Goal: Transaction & Acquisition: Purchase product/service

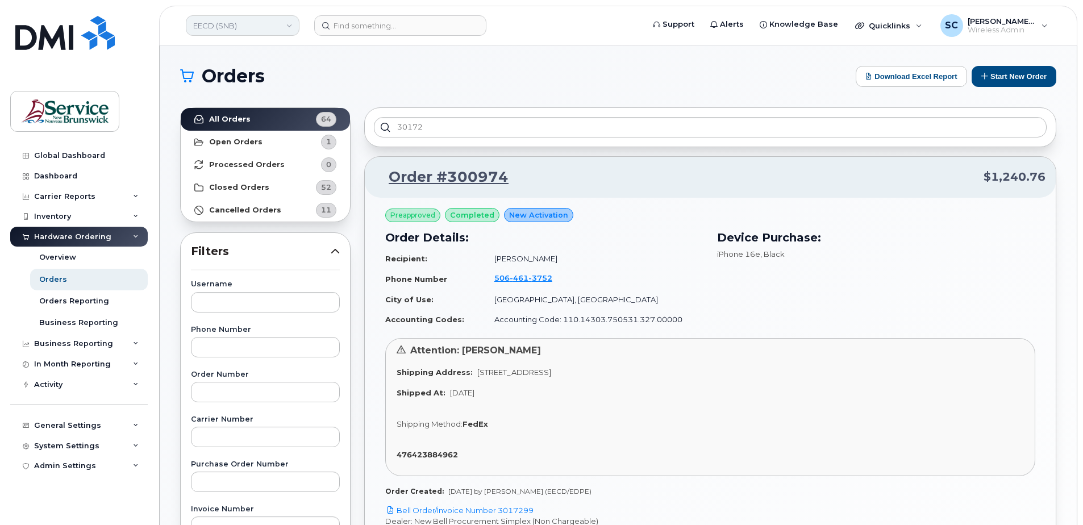
click at [228, 23] on link "EECD (SNB)" at bounding box center [243, 25] width 114 height 20
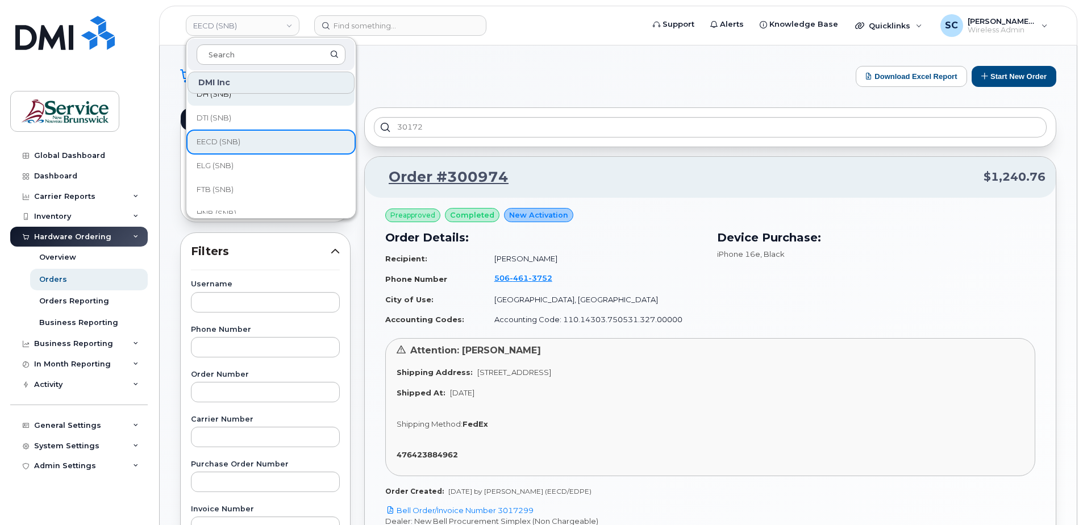
scroll to position [57, 0]
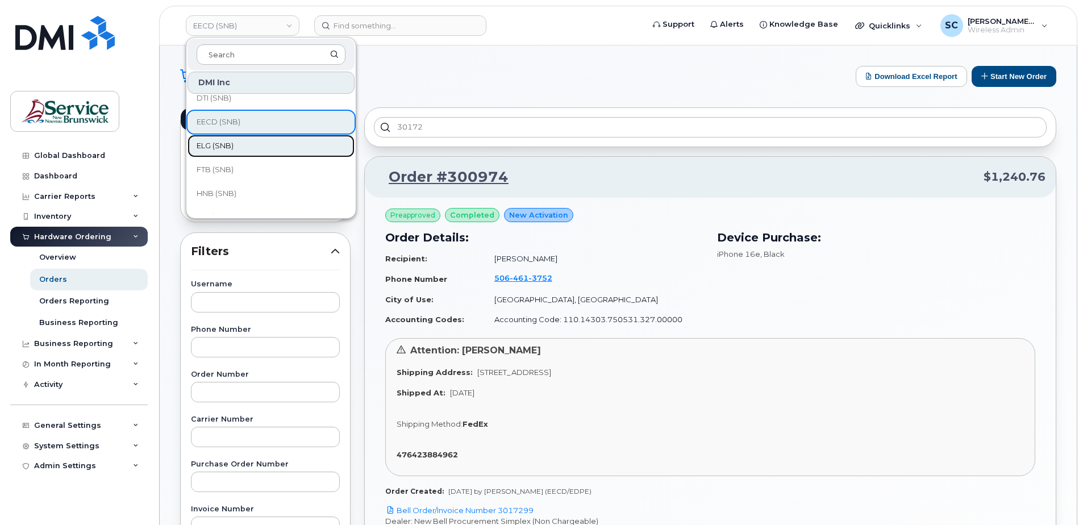
click at [228, 149] on span "ELG (SNB)" at bounding box center [215, 145] width 37 height 11
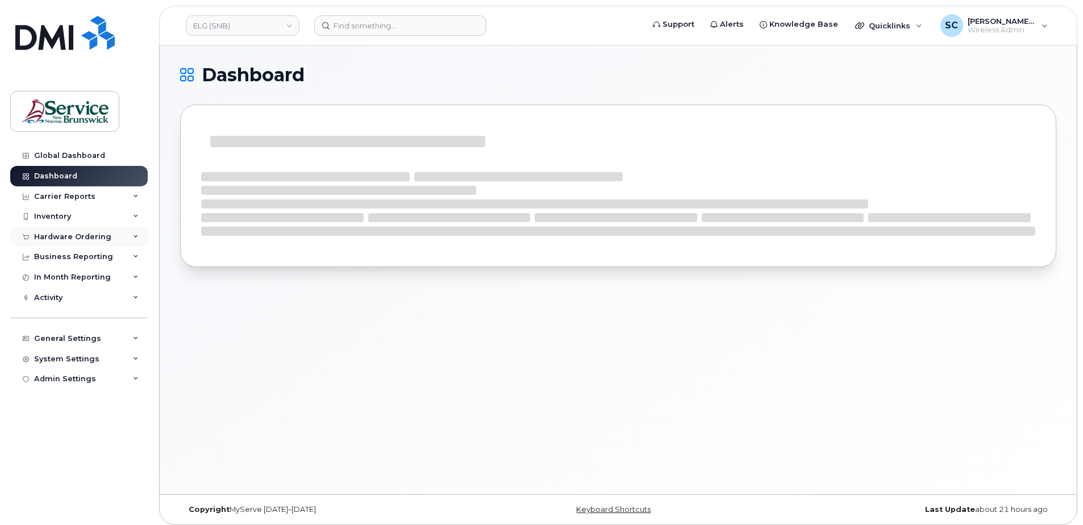
click at [104, 237] on div "Hardware Ordering" at bounding box center [72, 236] width 77 height 9
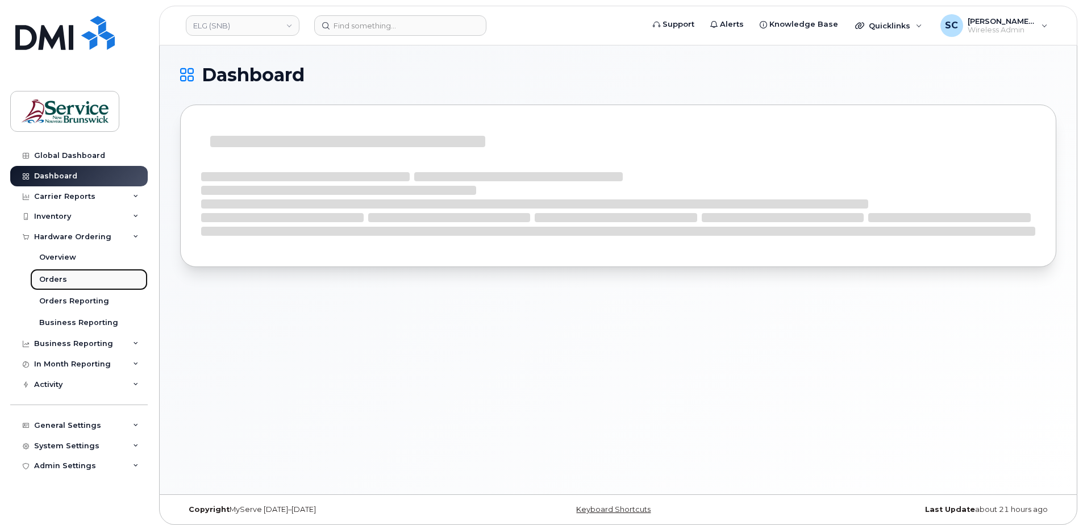
click at [68, 278] on link "Orders" at bounding box center [89, 280] width 118 height 22
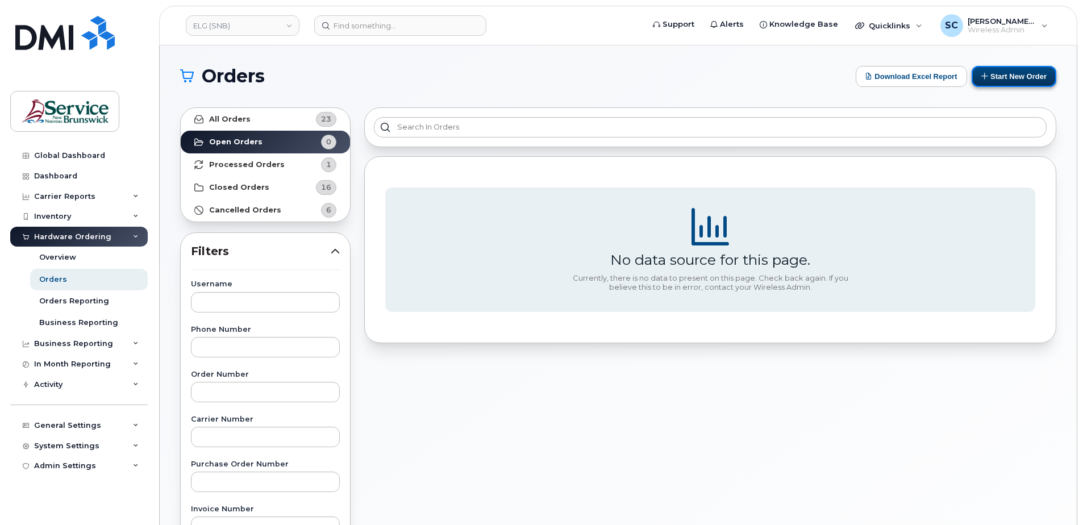
click at [1002, 77] on button "Start New Order" at bounding box center [1014, 76] width 85 height 21
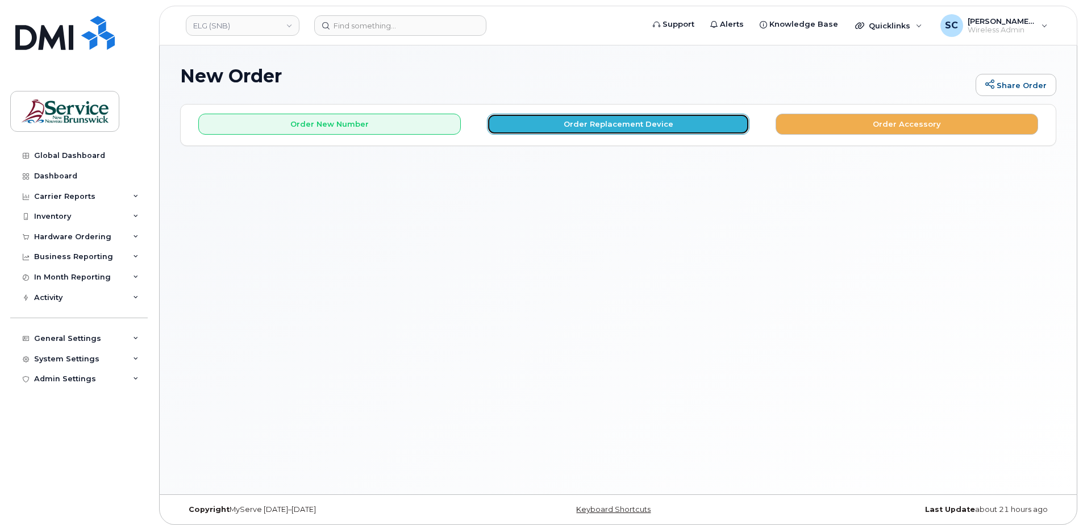
click at [543, 121] on button "Order Replacement Device" at bounding box center [618, 124] width 262 height 21
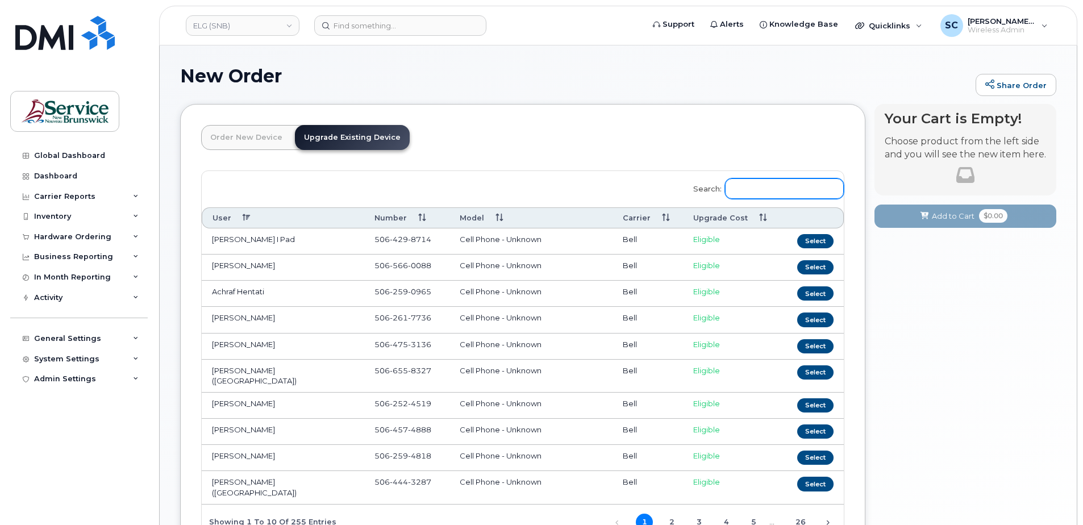
click at [746, 185] on input "Search:" at bounding box center [784, 188] width 119 height 20
paste input "[PERSON_NAME]"
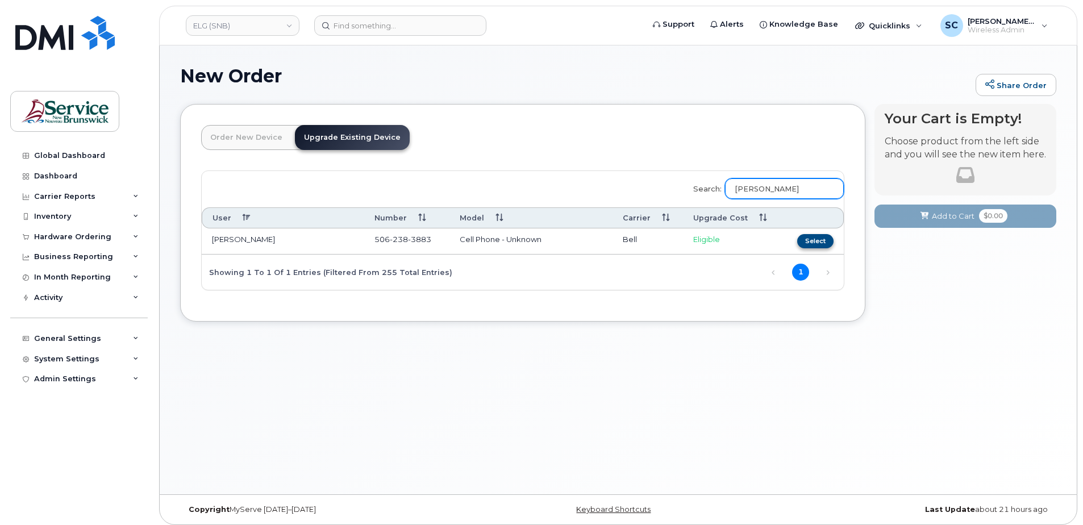
type input "[PERSON_NAME]"
click at [813, 241] on button "Select" at bounding box center [815, 241] width 36 height 14
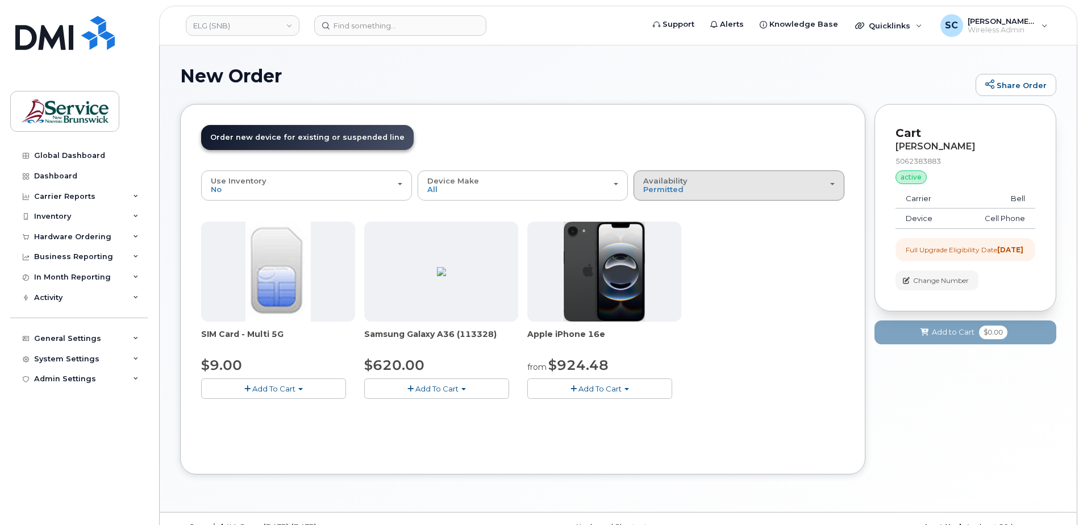
click at [697, 184] on div "Availability Permitted All" at bounding box center [738, 186] width 191 height 18
click at [694, 230] on div "All" at bounding box center [738, 231] width 205 height 14
click at [652, 194] on button "Availability Permitted All" at bounding box center [738, 185] width 211 height 30
click at [648, 233] on label "All" at bounding box center [648, 231] width 24 height 14
click at [0, 0] on input "All" at bounding box center [0, 0] width 0 height 0
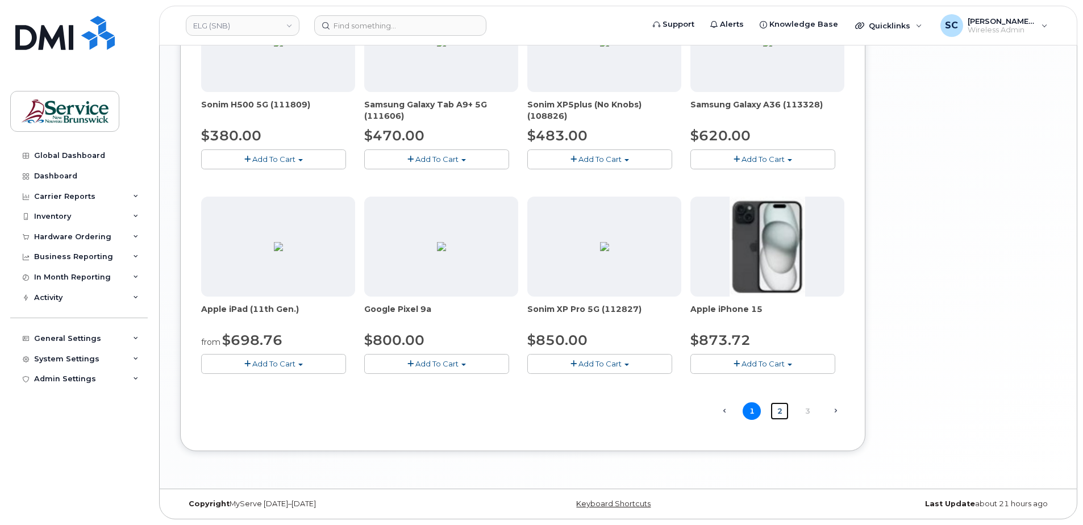
click at [778, 410] on link "2" at bounding box center [779, 411] width 18 height 18
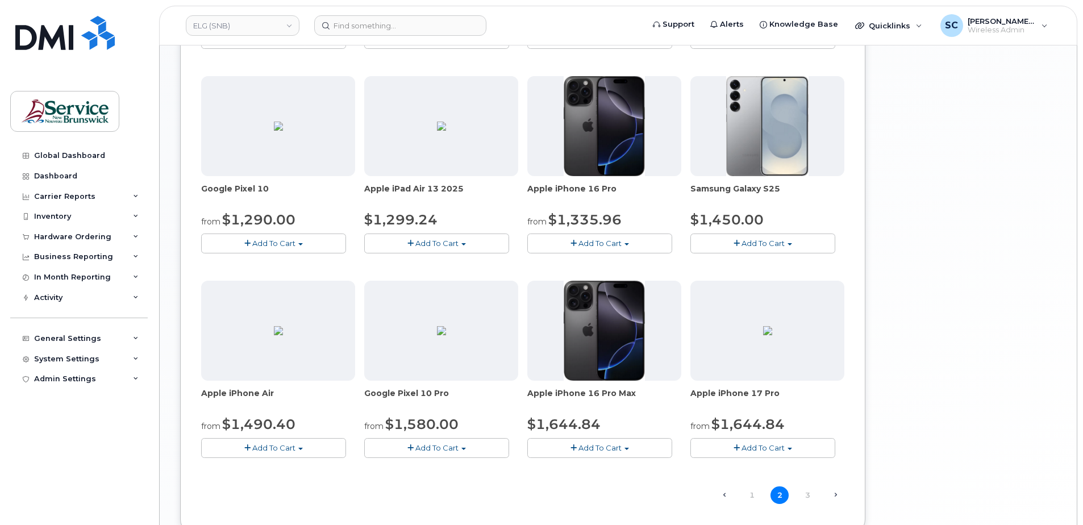
scroll to position [574, 0]
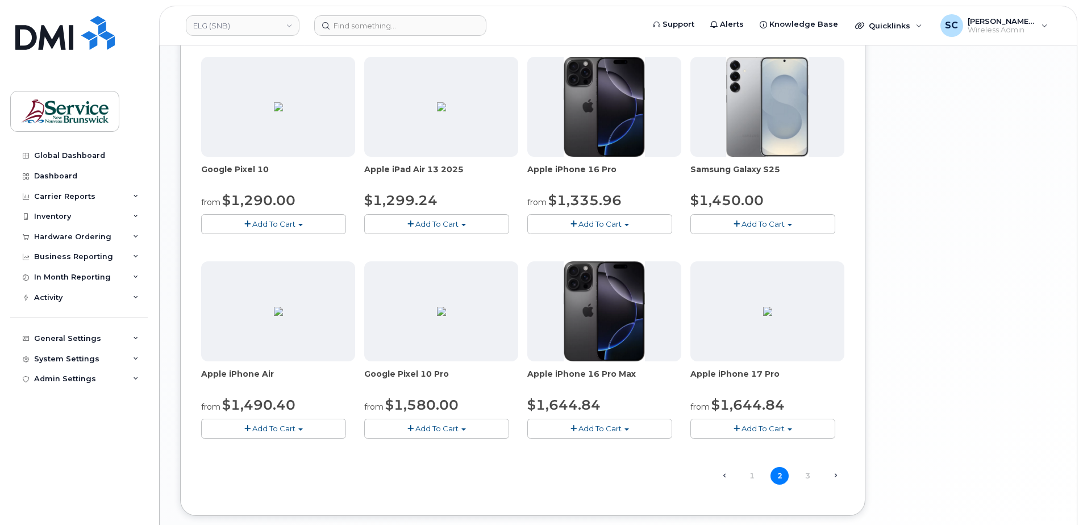
click at [620, 433] on span "Add To Cart" at bounding box center [599, 428] width 43 height 9
click at [616, 462] on link "$1644.84 - Outright purchase (256GB model)" at bounding box center [626, 464] width 193 height 14
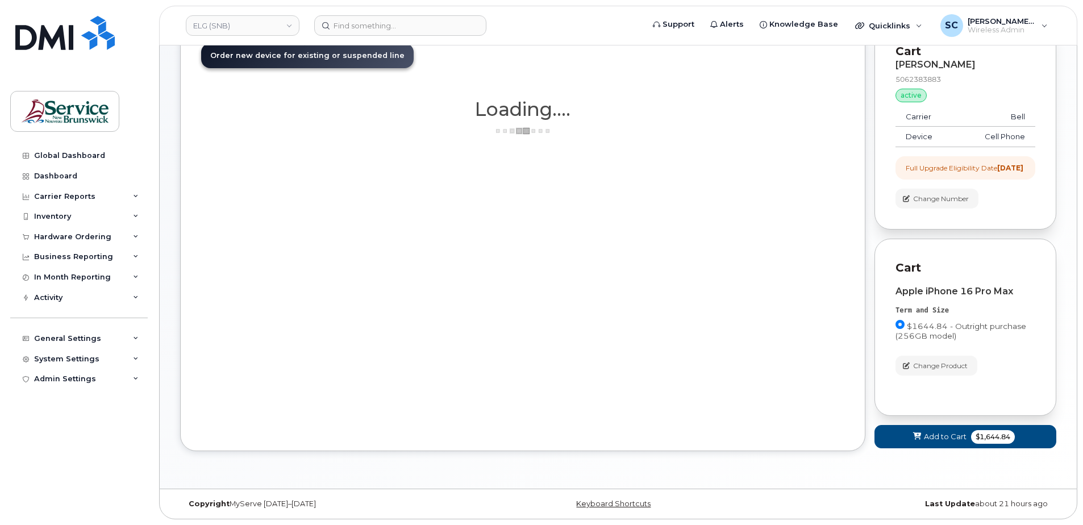
scroll to position [91, 0]
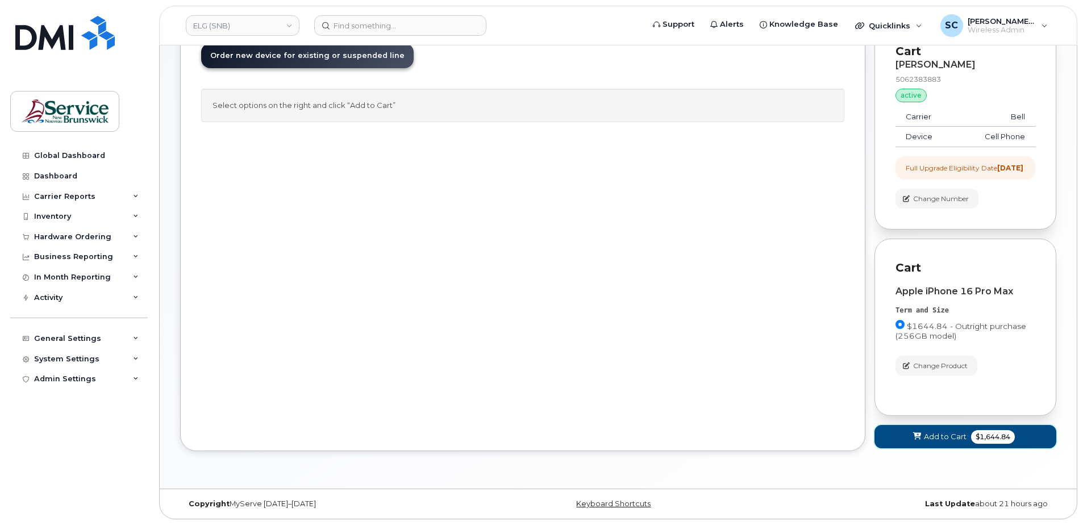
click at [919, 438] on icon at bounding box center [917, 436] width 8 height 7
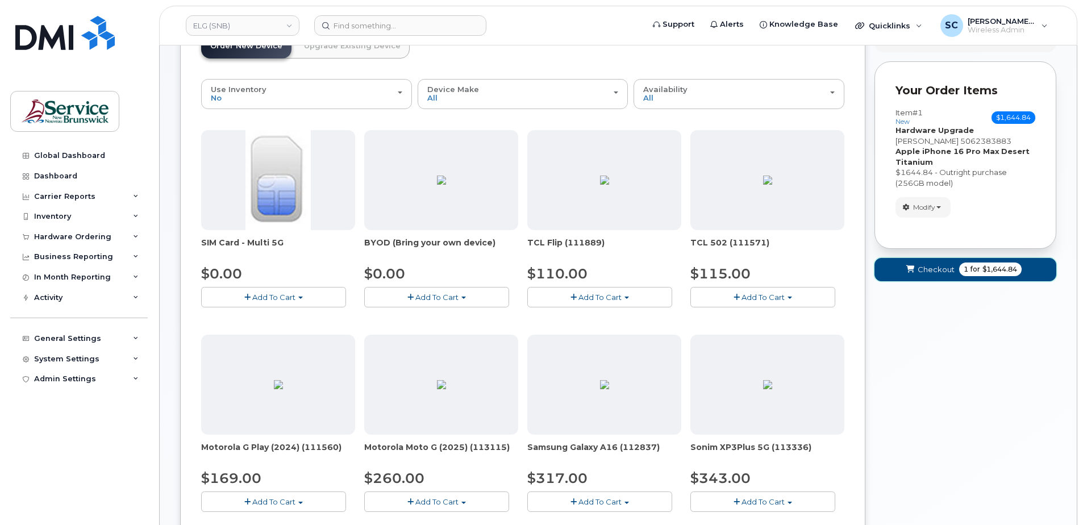
click at [920, 269] on span "Checkout" at bounding box center [936, 269] width 37 height 11
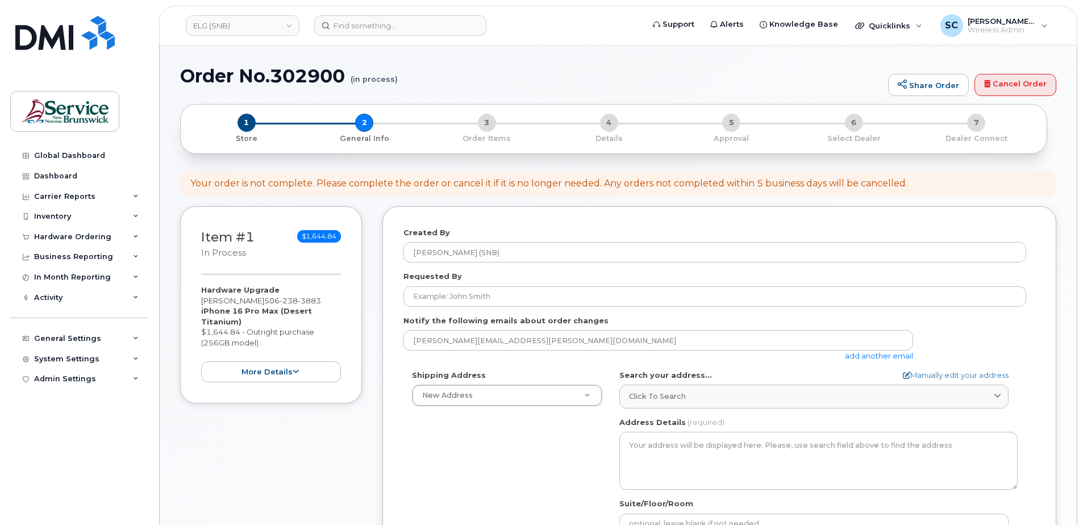
select select
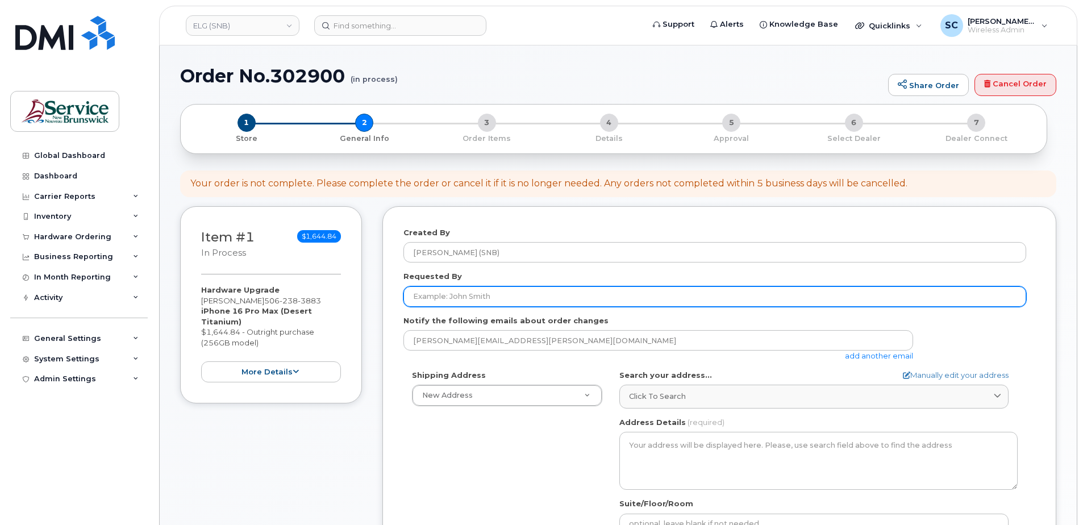
click at [515, 289] on input "Requested By" at bounding box center [714, 296] width 623 height 20
click at [449, 302] on input "Requested By" at bounding box center [714, 296] width 623 height 20
paste input "[PERSON_NAME][EMAIL_ADDRESS][PERSON_NAME][DOMAIN_NAME]"
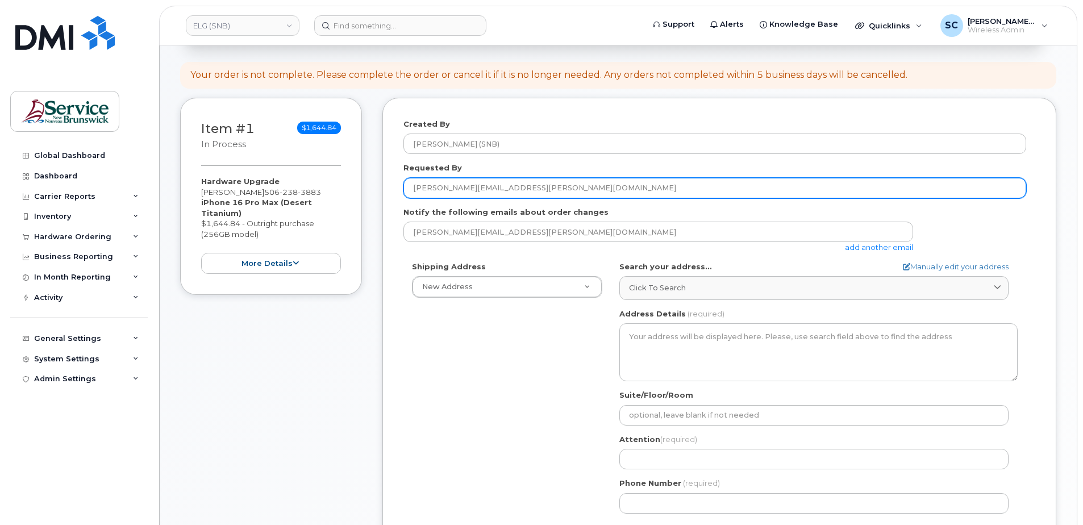
scroll to position [114, 0]
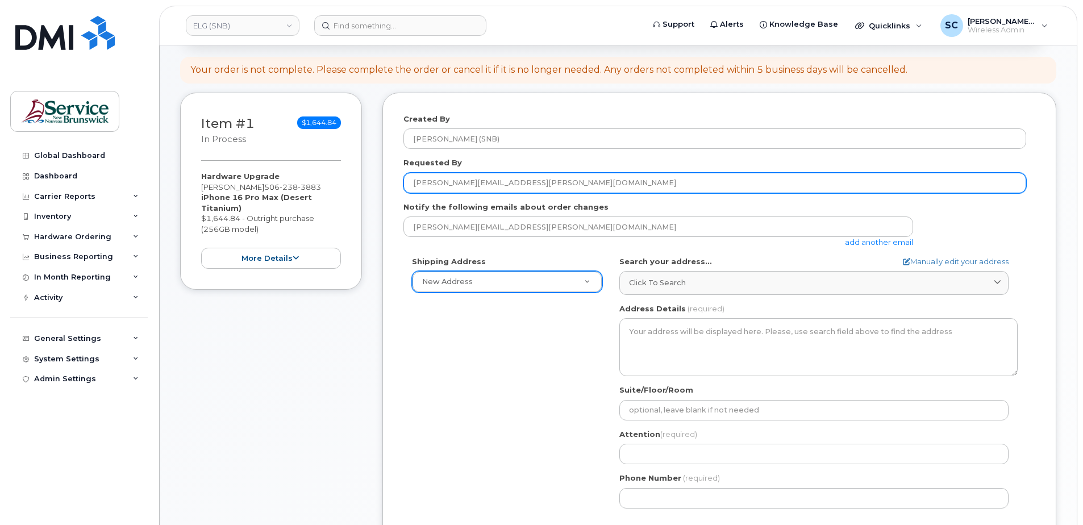
type input "[PERSON_NAME][EMAIL_ADDRESS][PERSON_NAME][DOMAIN_NAME]"
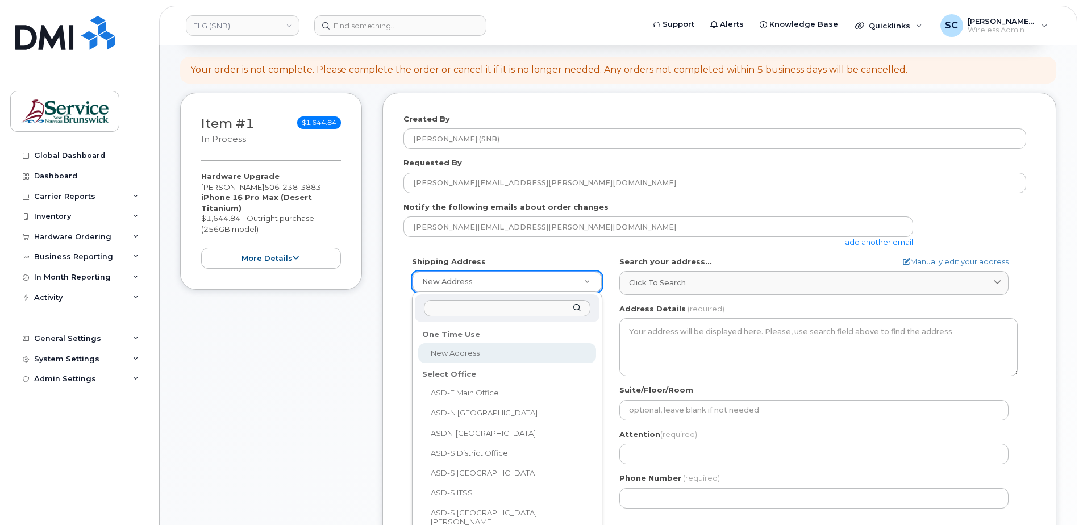
click at [493, 303] on input "text" at bounding box center [507, 308] width 166 height 16
type input "mary"
select select
type textarea "20 McGloin St Fredericton New Brunswick E3A 5T8"
type input "[PERSON_NAME]"
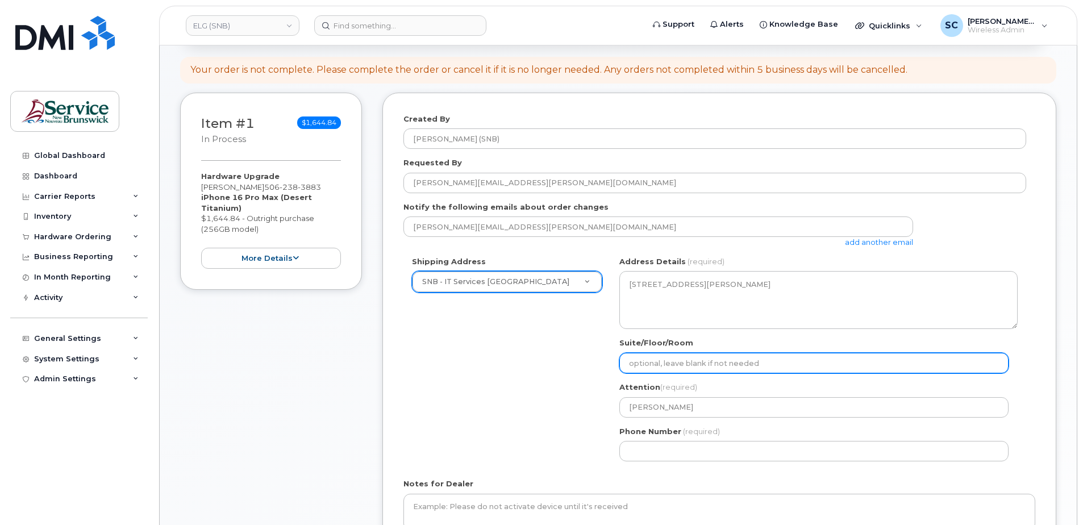
click at [710, 365] on input "Suite/Floor/Room" at bounding box center [813, 363] width 389 height 20
paste input "WO0000000495657"
select select
type input "WO0000000495657"
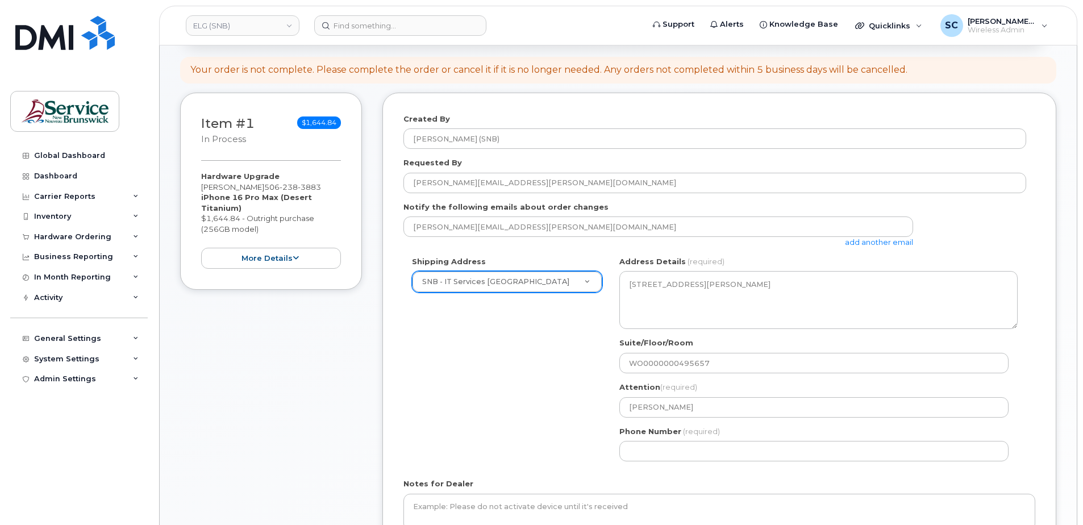
click at [528, 419] on div "Shipping Address SNB - IT Services Marysville Place New Address ASD-E Main Offi…" at bounding box center [714, 363] width 623 height 214
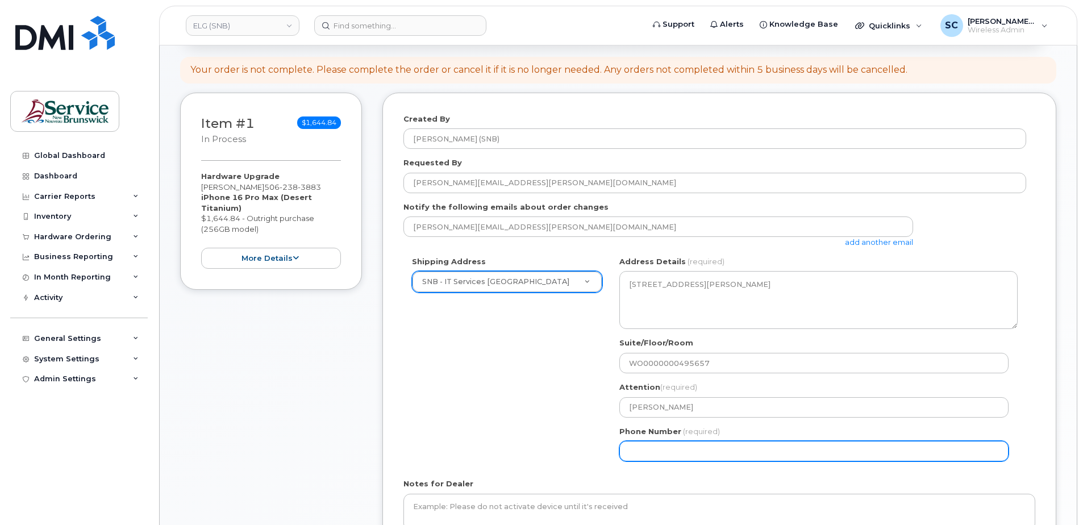
click at [635, 450] on input "Phone Number" at bounding box center [813, 451] width 389 height 20
type input "1234567890"
select select
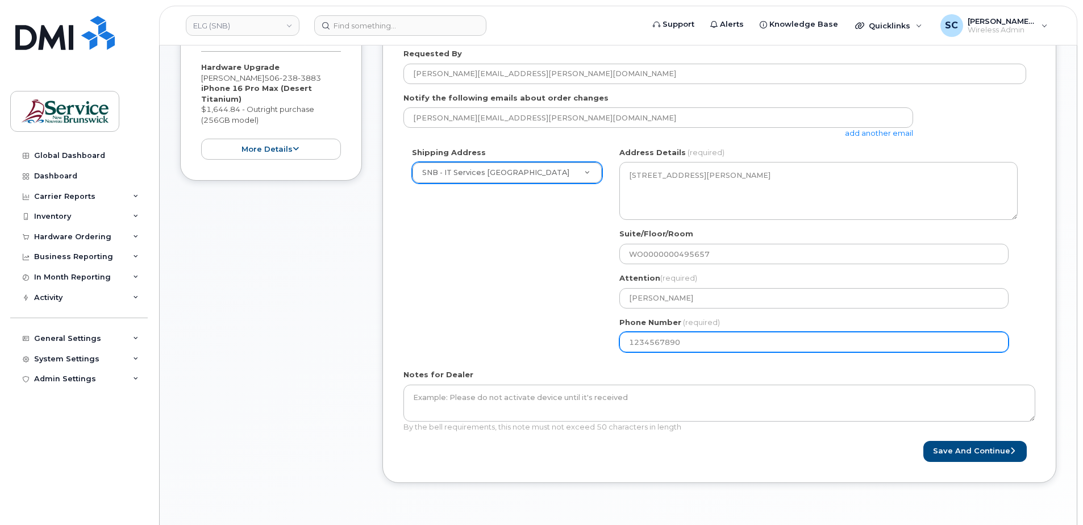
scroll to position [227, 0]
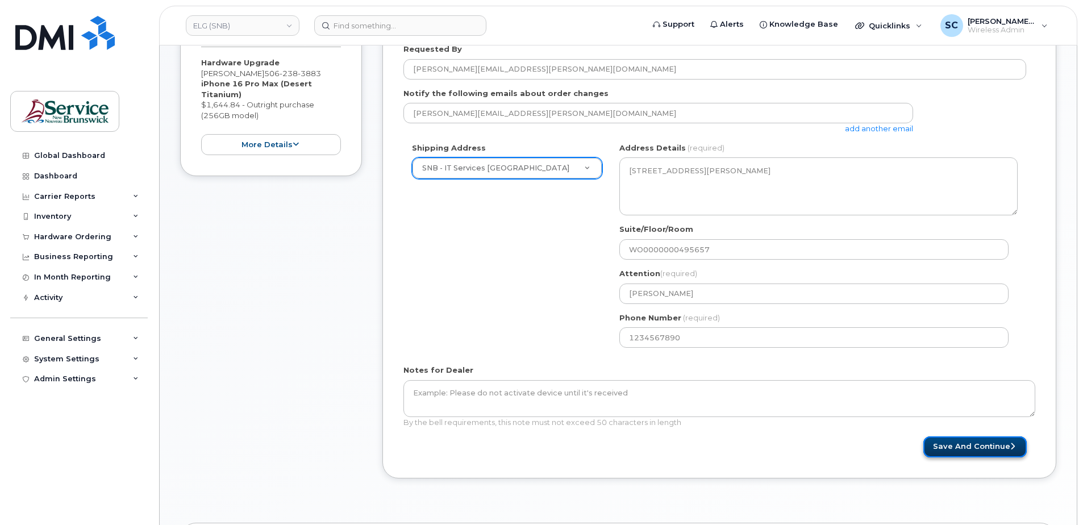
click at [983, 448] on button "Save and Continue" at bounding box center [974, 446] width 103 height 21
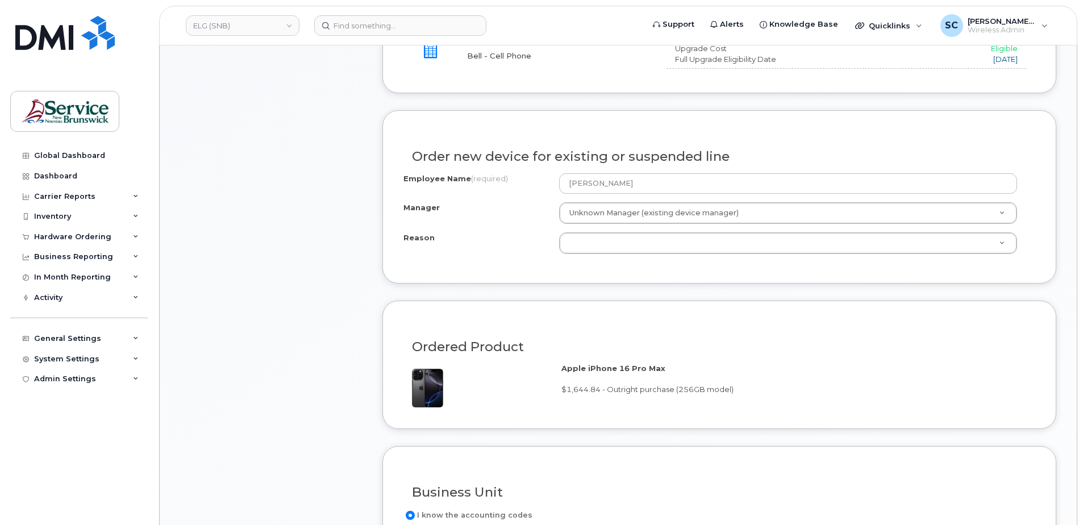
scroll to position [511, 0]
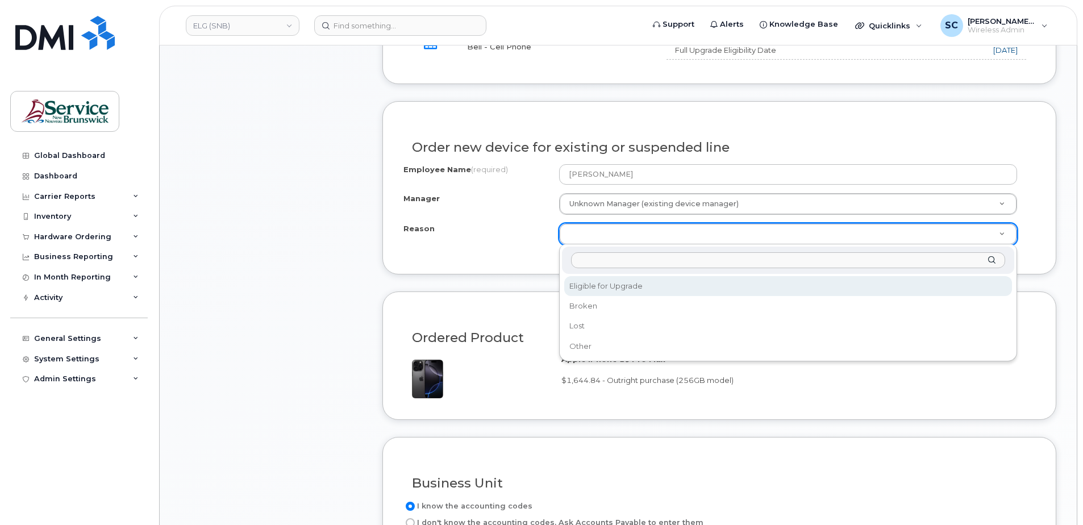
select select "eligible_for_upgrade"
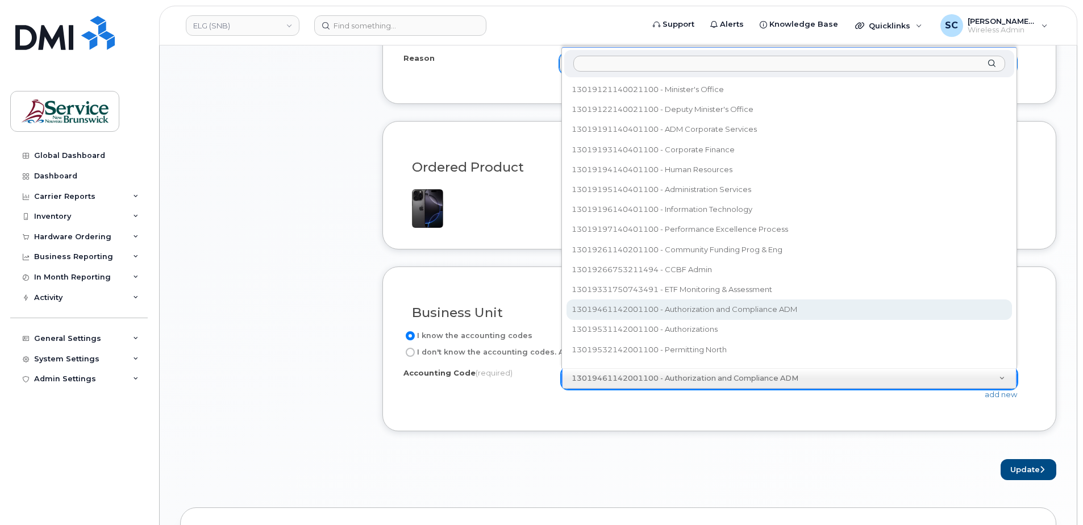
scroll to position [10, 0]
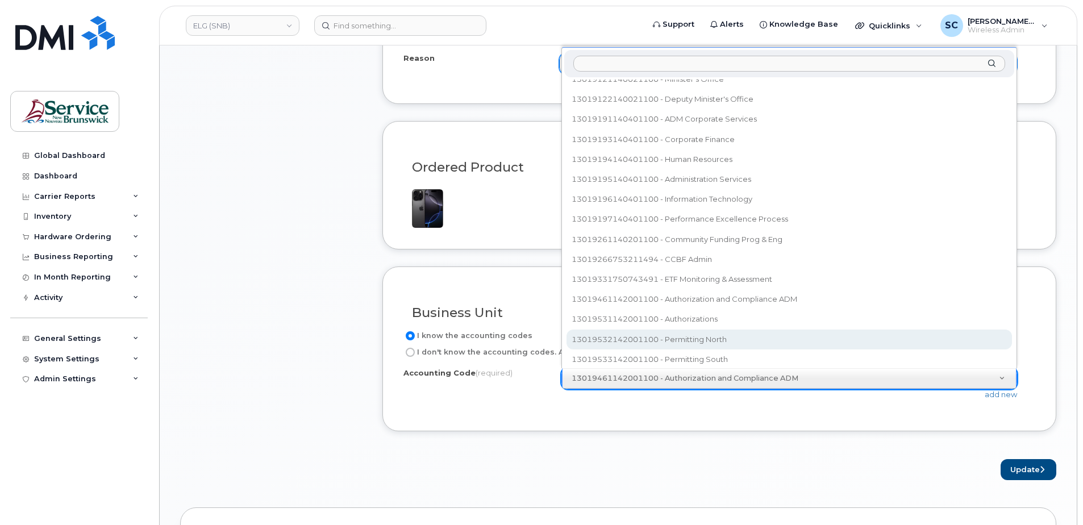
type input "80.8085.8003.xxxx.0000.0000.M34130"
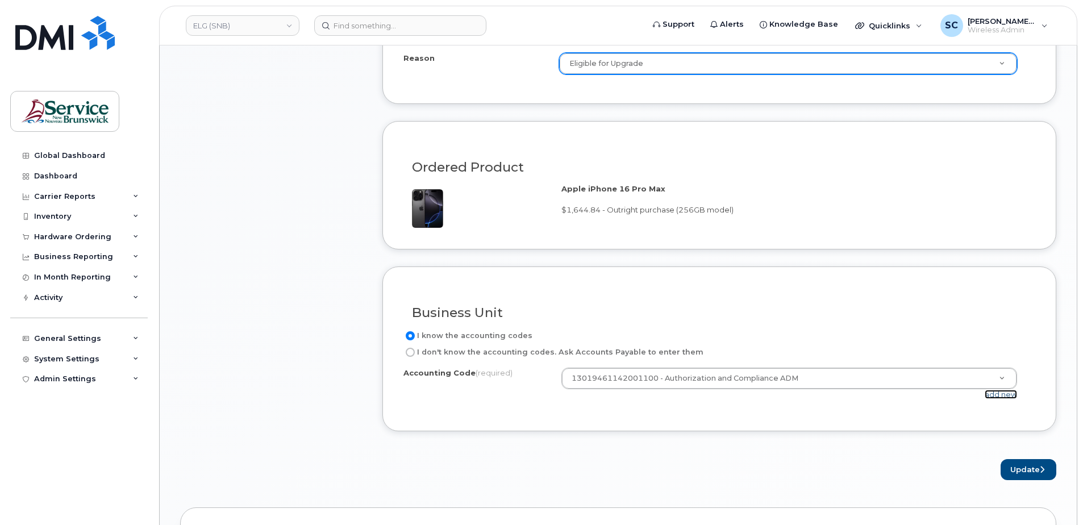
click at [990, 395] on link "add new" at bounding box center [1001, 394] width 32 height 9
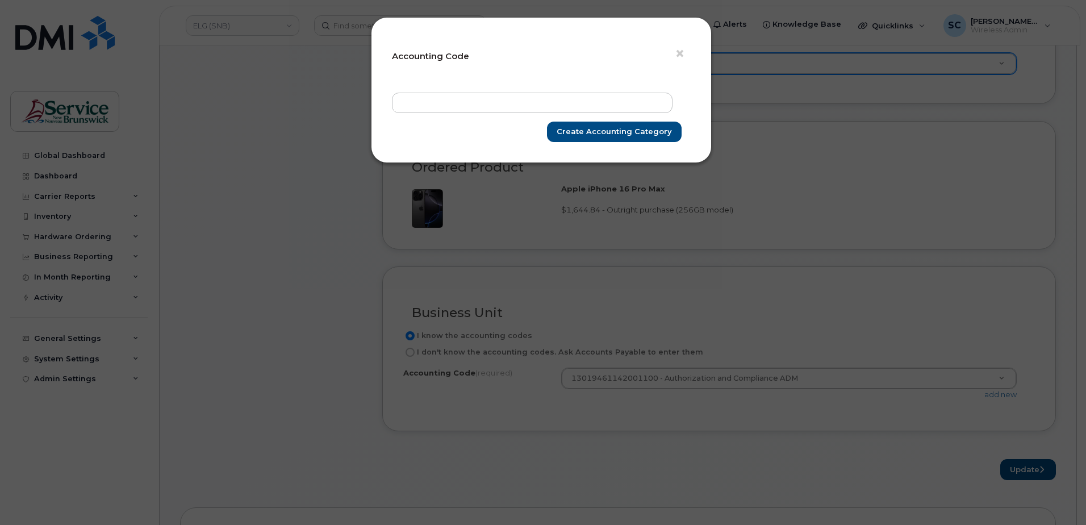
click at [562, 89] on form "× Accounting Code Create Accounting category" at bounding box center [541, 90] width 299 height 104
click at [570, 105] on input "text" at bounding box center [532, 103] width 281 height 20
paste input "80.8085.8003.xxxx.0000.0000.M34130"
type input "80.8085.8003.xxxx.0000.0000.M34130"
click at [622, 128] on input "Create Accounting category" at bounding box center [614, 132] width 135 height 21
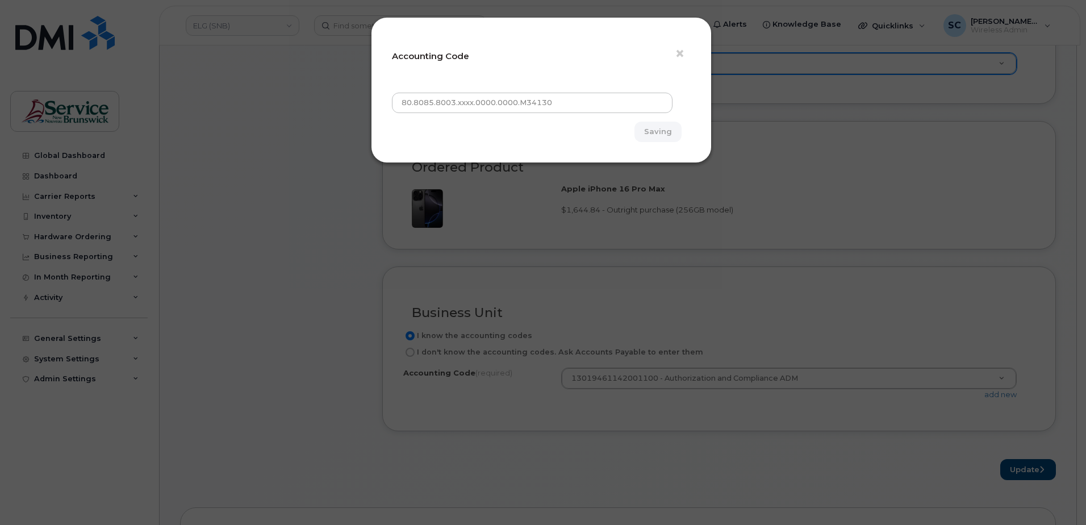
type input "Create Accounting category"
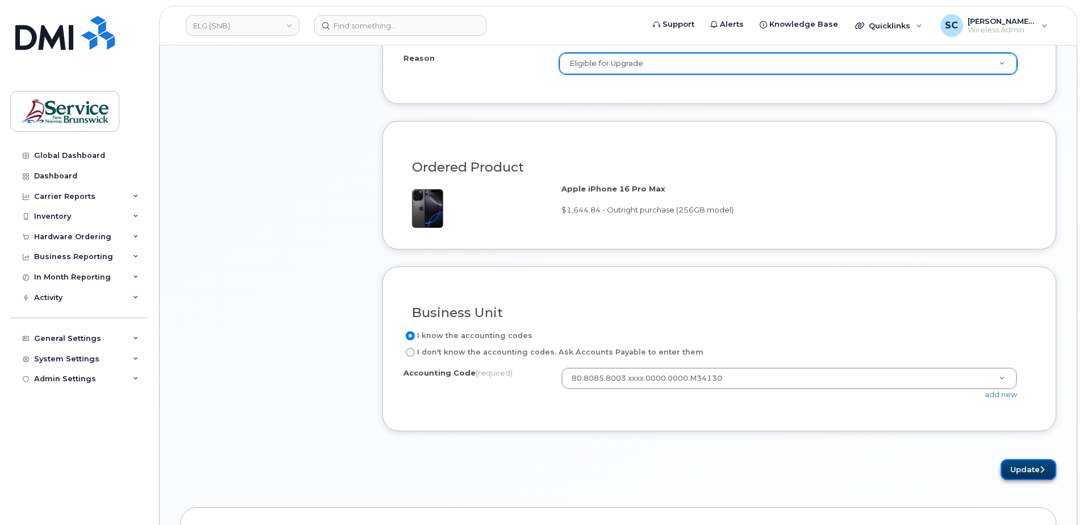
click at [1030, 473] on button "Update" at bounding box center [1029, 469] width 56 height 21
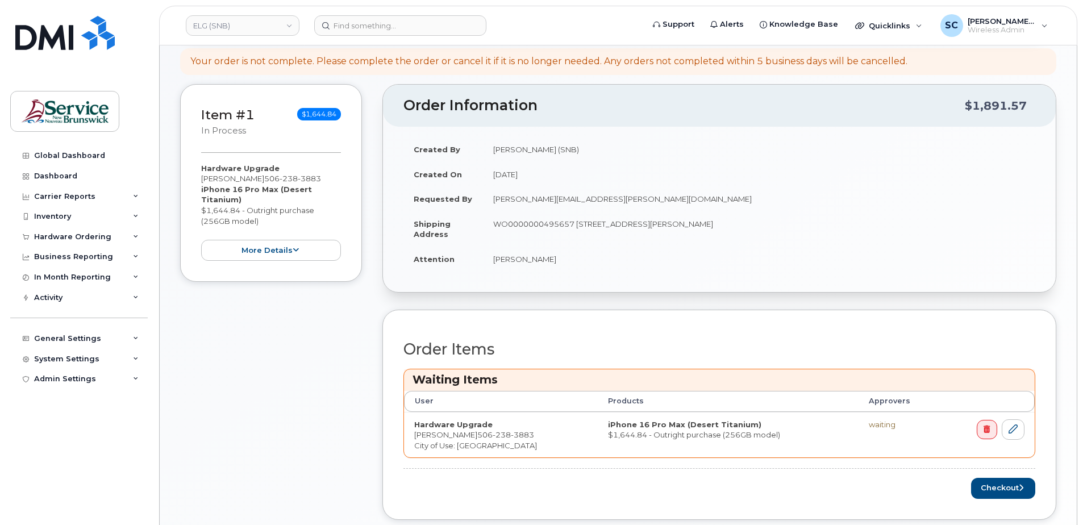
scroll to position [284, 0]
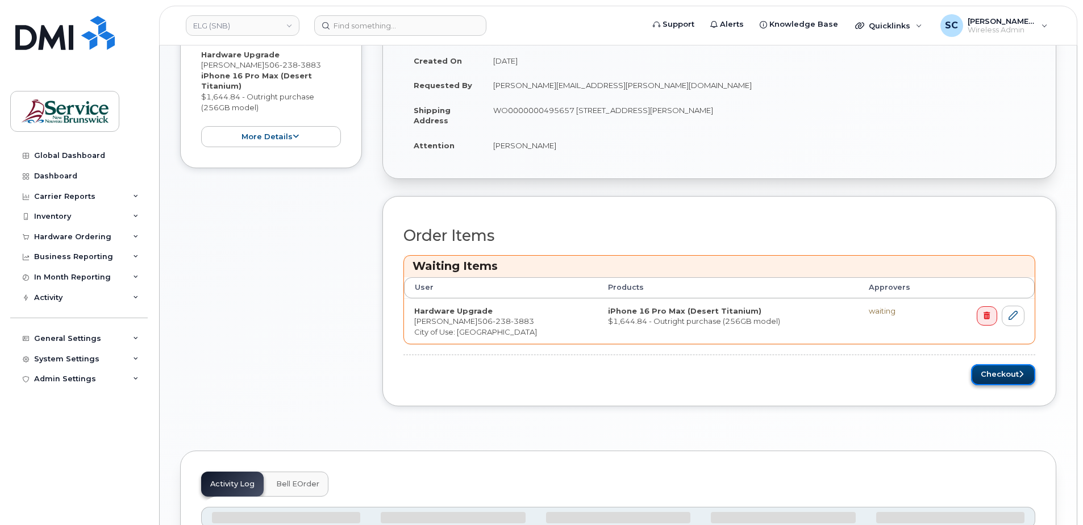
click at [993, 376] on button "Checkout" at bounding box center [1003, 374] width 64 height 21
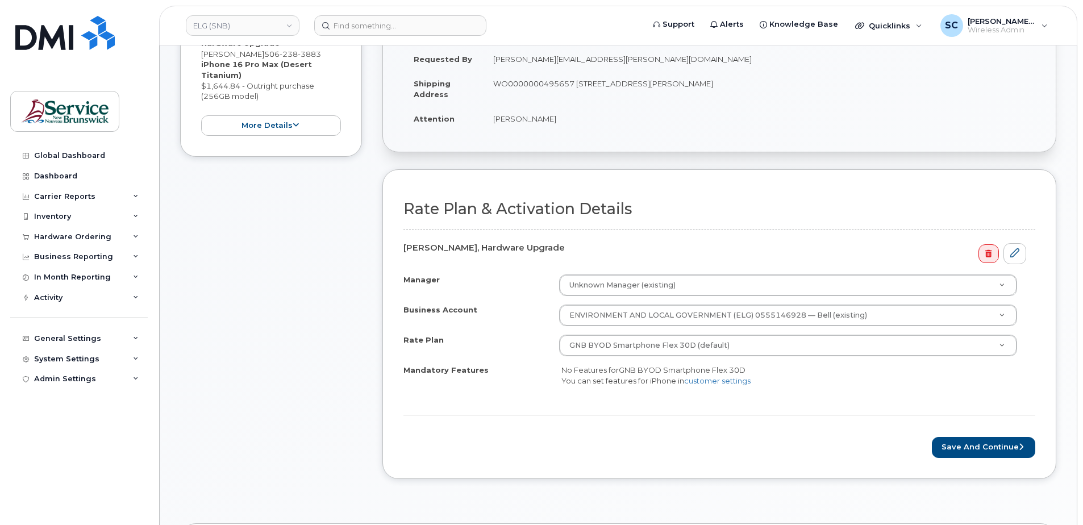
scroll to position [227, 0]
click at [969, 447] on button "Save and Continue" at bounding box center [983, 446] width 103 height 21
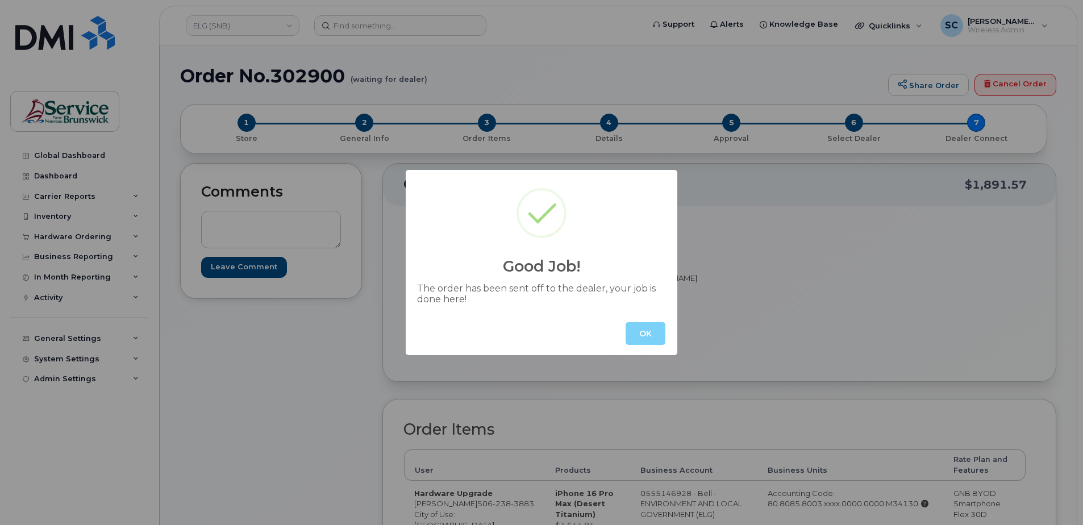
click at [660, 347] on div "OK" at bounding box center [542, 333] width 272 height 43
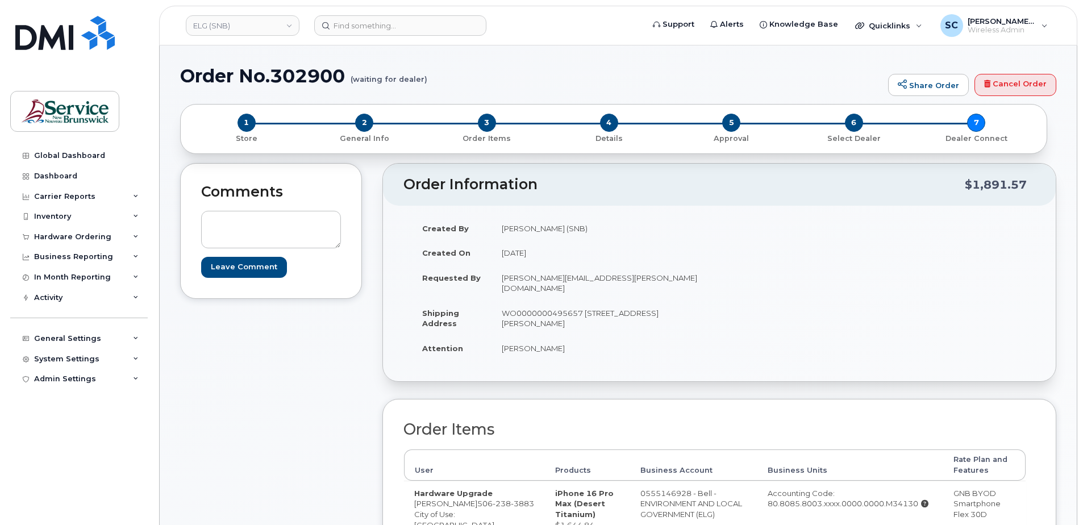
click at [650, 336] on td "[PERSON_NAME]" at bounding box center [600, 348] width 219 height 25
click at [337, 76] on h1 "Order No.302900 (waiting for dealer)" at bounding box center [531, 76] width 702 height 20
copy h1 "302900"
